Goal: Browse casually: Explore the website without a specific task or goal

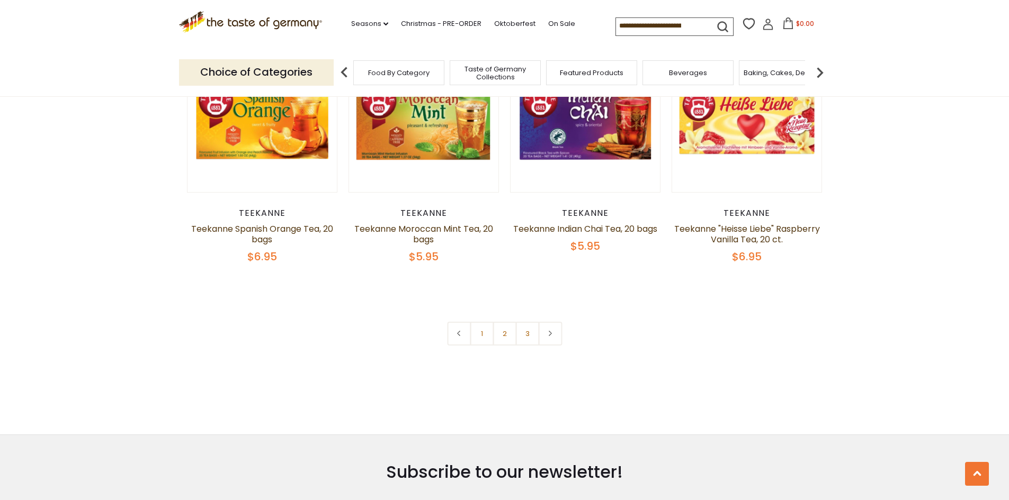
scroll to position [2224, 0]
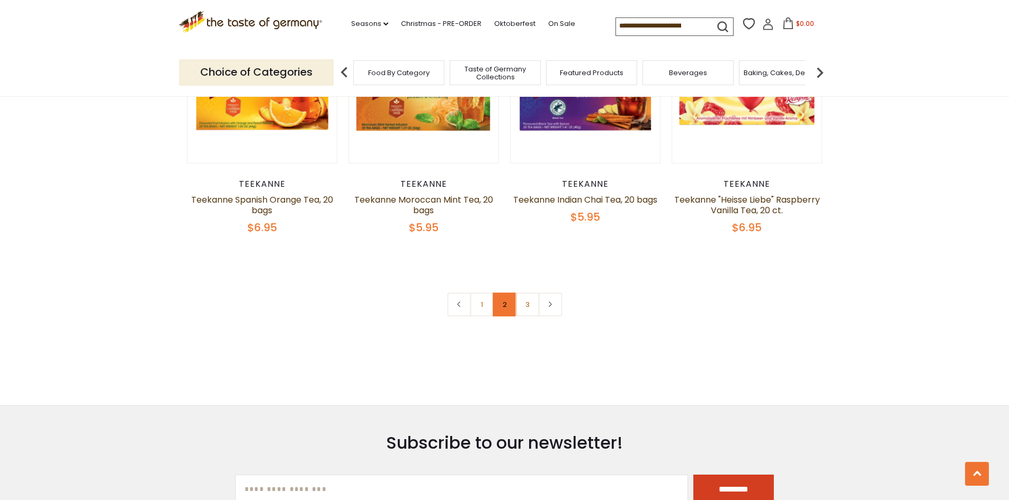
click at [505, 317] on link "2" at bounding box center [505, 305] width 24 height 24
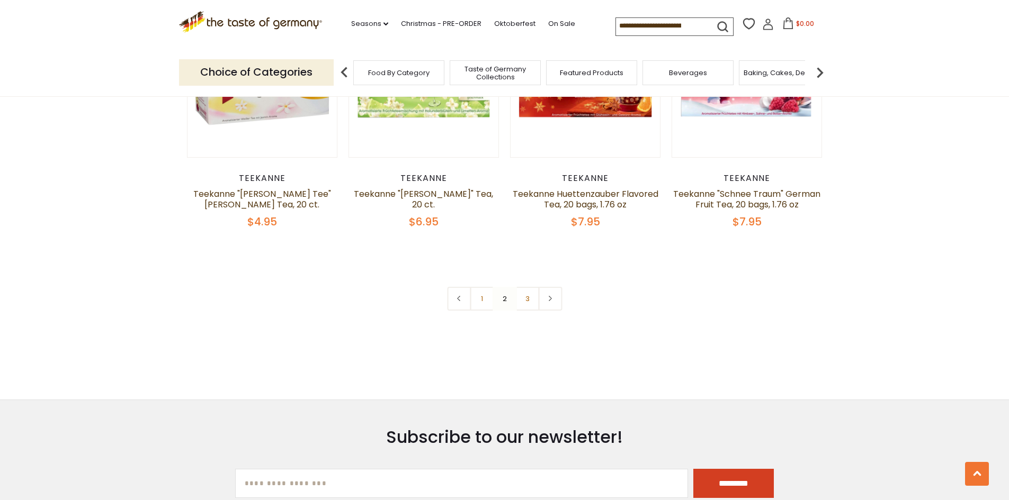
scroll to position [2257, 0]
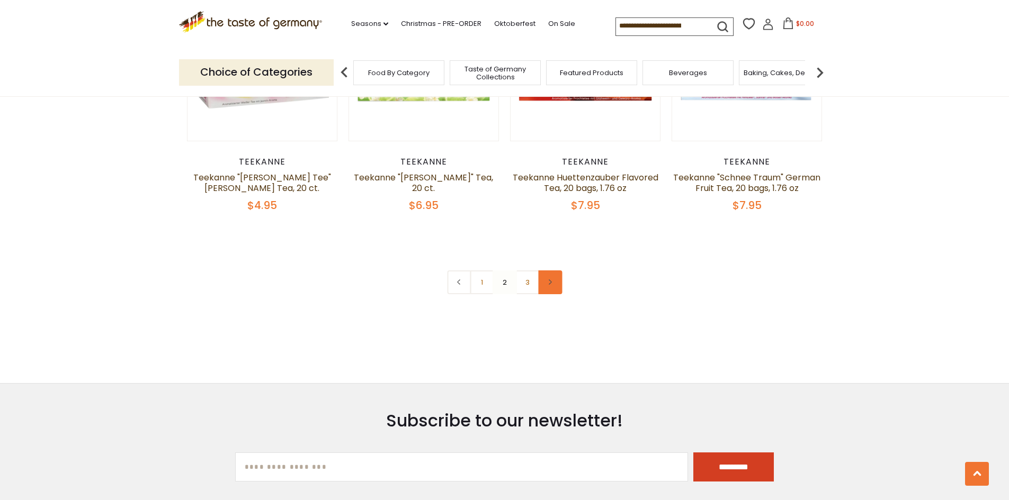
click at [553, 278] on link at bounding box center [550, 283] width 24 height 24
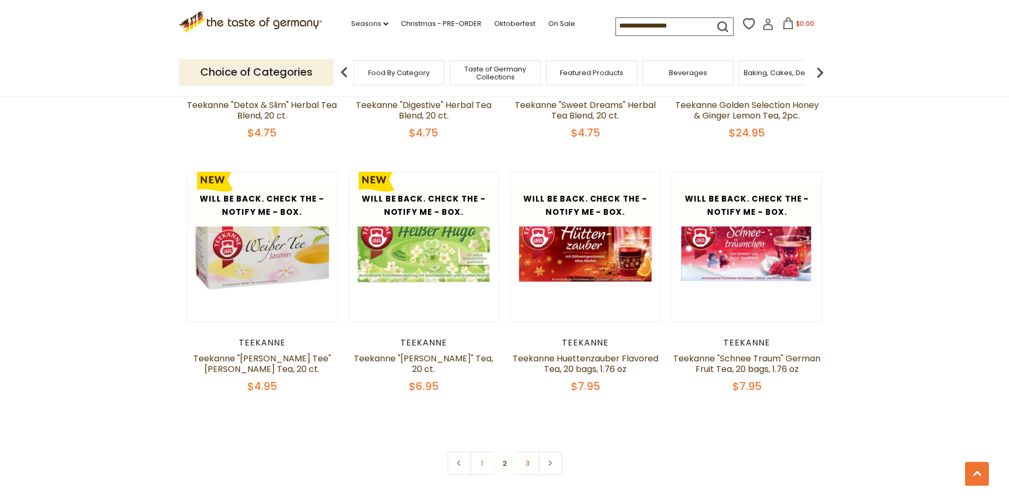
scroll to position [2118, 0]
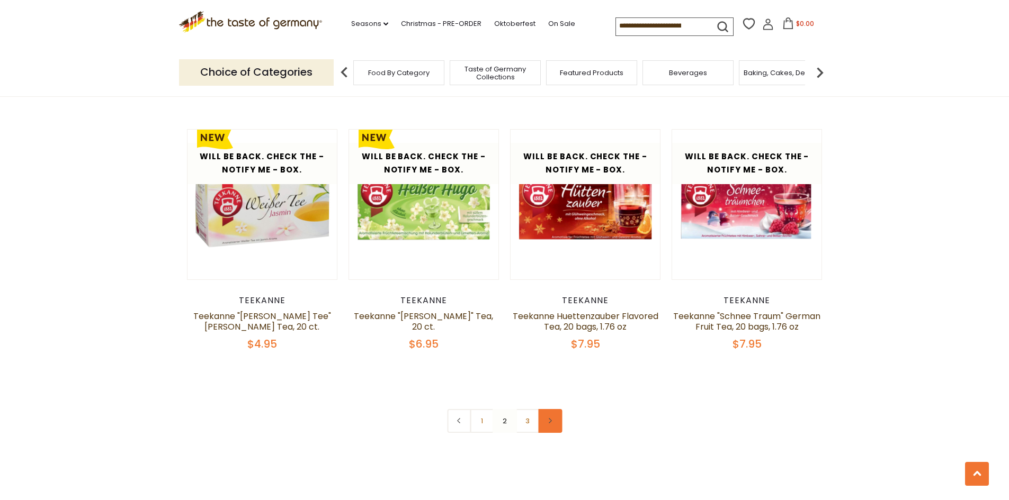
click at [551, 423] on icon at bounding box center [550, 420] width 6 height 5
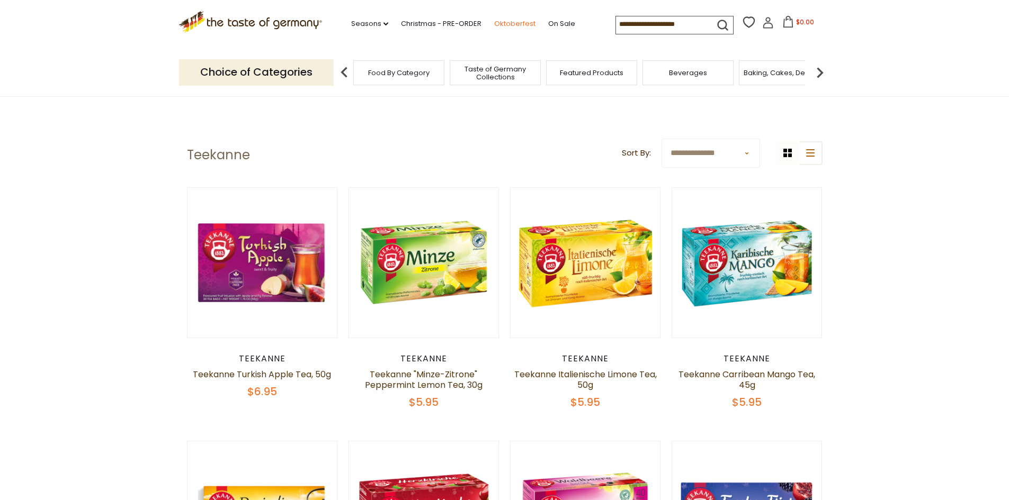
click at [504, 21] on link "Oktoberfest" at bounding box center [514, 24] width 41 height 12
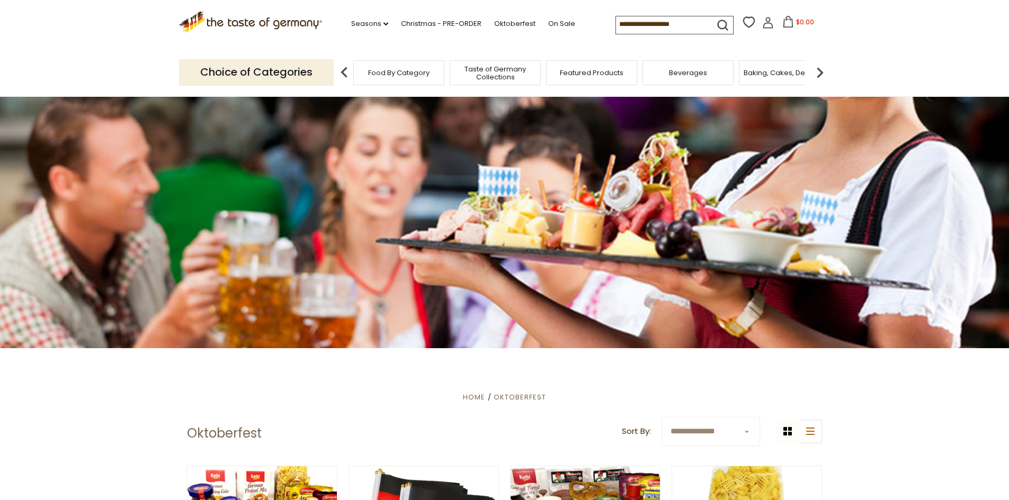
click at [762, 75] on span "Baking, Cakes, Desserts" at bounding box center [785, 73] width 82 height 8
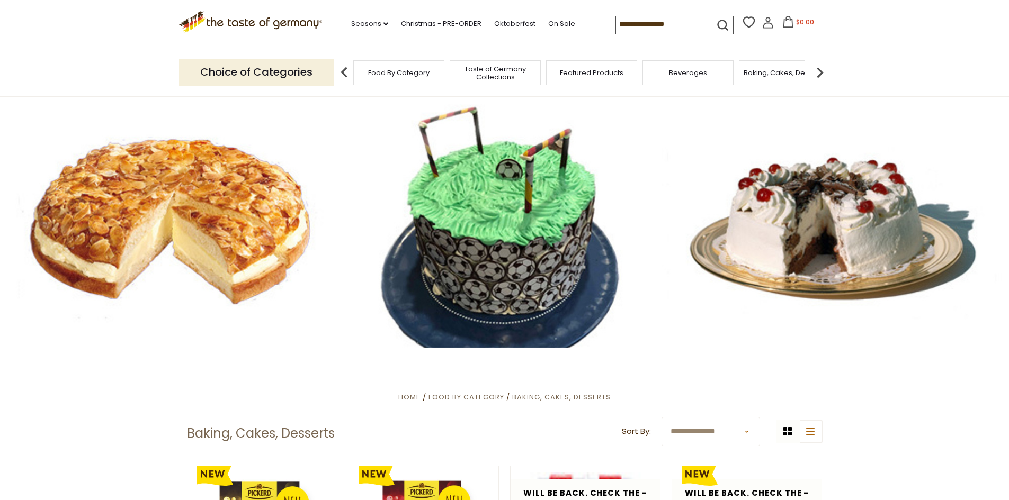
click at [762, 75] on span "Baking, Cakes, Desserts" at bounding box center [785, 73] width 82 height 8
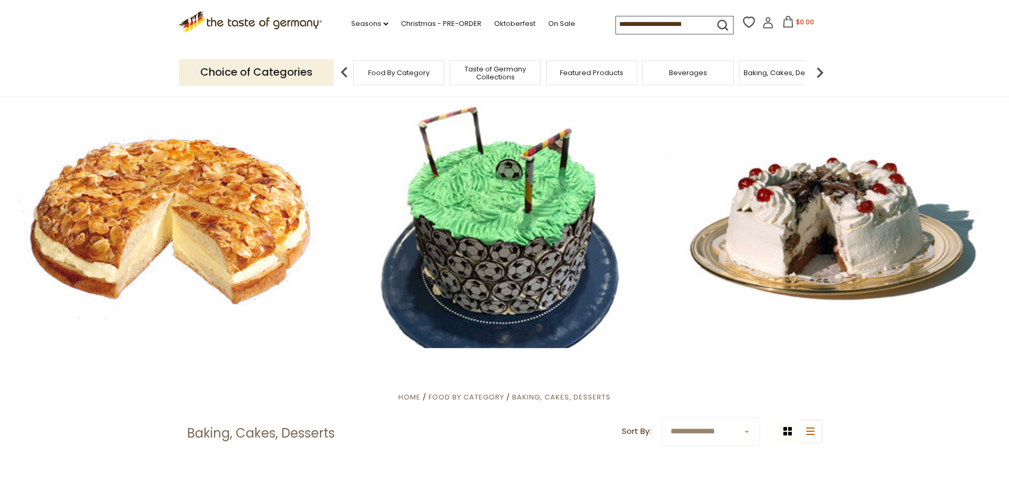
click at [681, 73] on span "Beverages" at bounding box center [688, 73] width 38 height 8
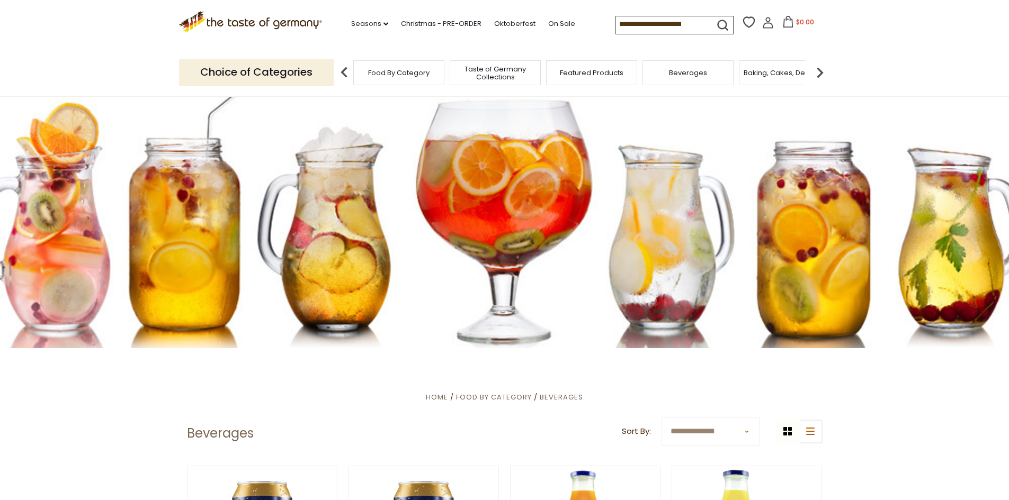
click at [491, 69] on span "Taste of Germany Collections" at bounding box center [495, 73] width 85 height 16
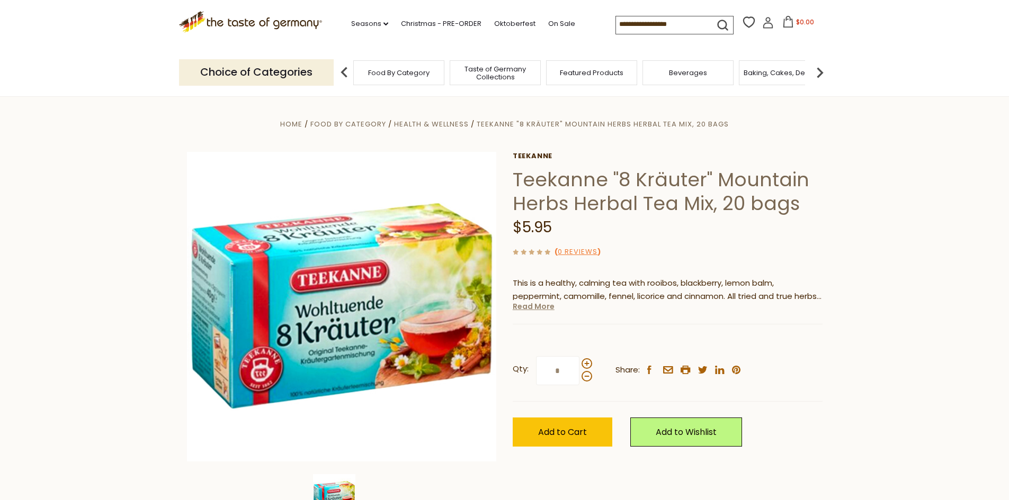
click at [535, 309] on link "Read More" at bounding box center [534, 306] width 42 height 11
